Goal: Find specific page/section: Find specific page/section

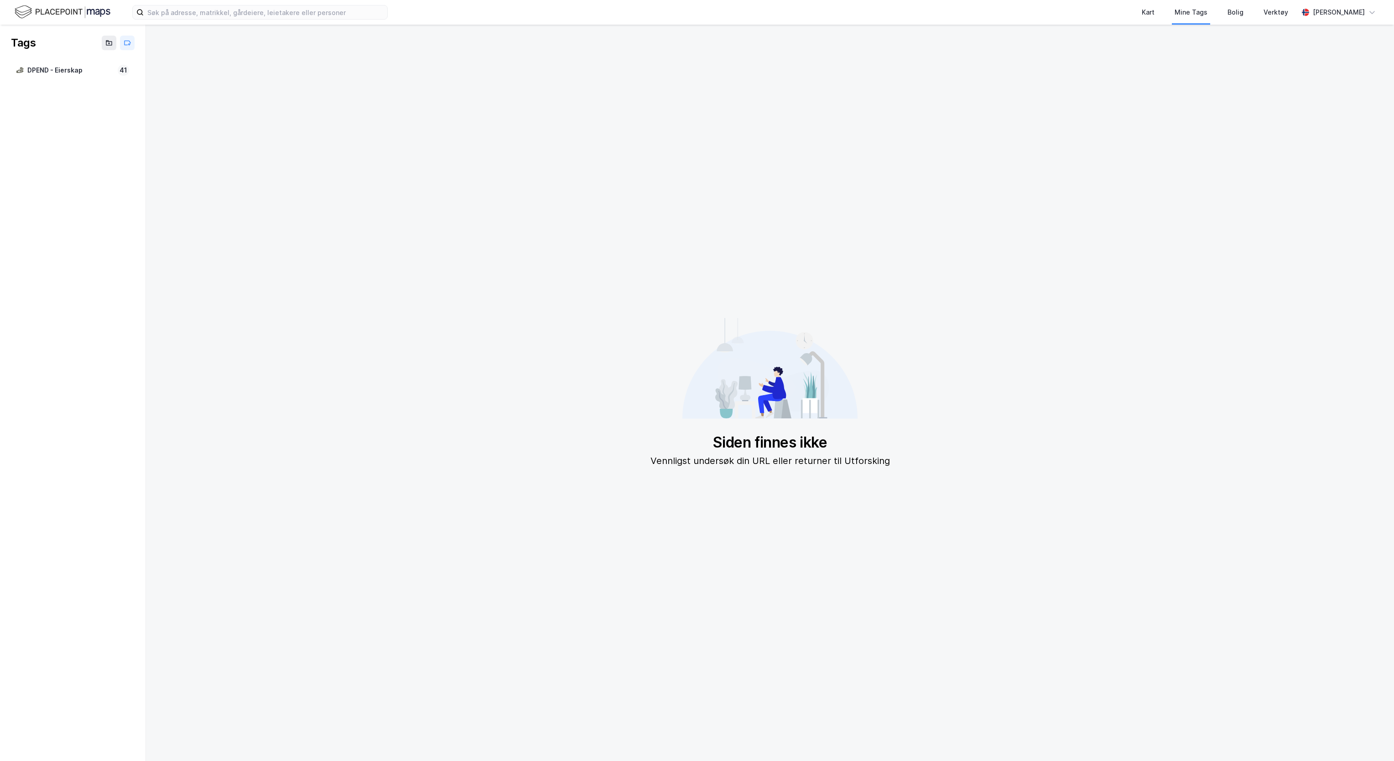
click at [42, 13] on img at bounding box center [63, 12] width 96 height 16
